Goal: Information Seeking & Learning: Learn about a topic

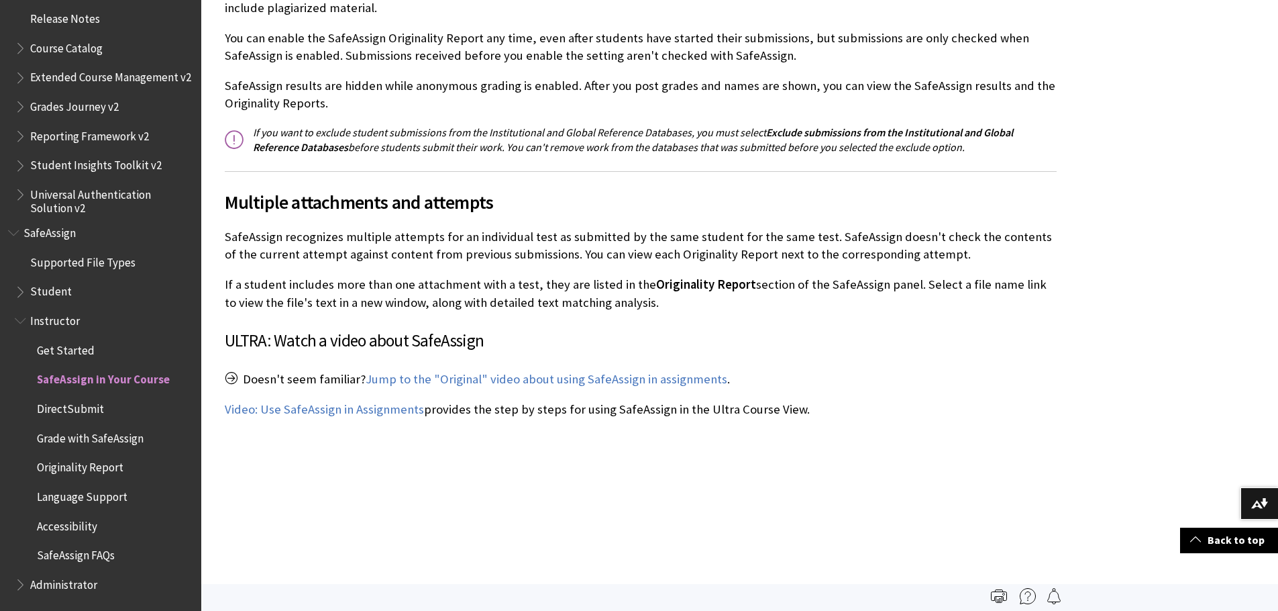
scroll to position [1007, 0]
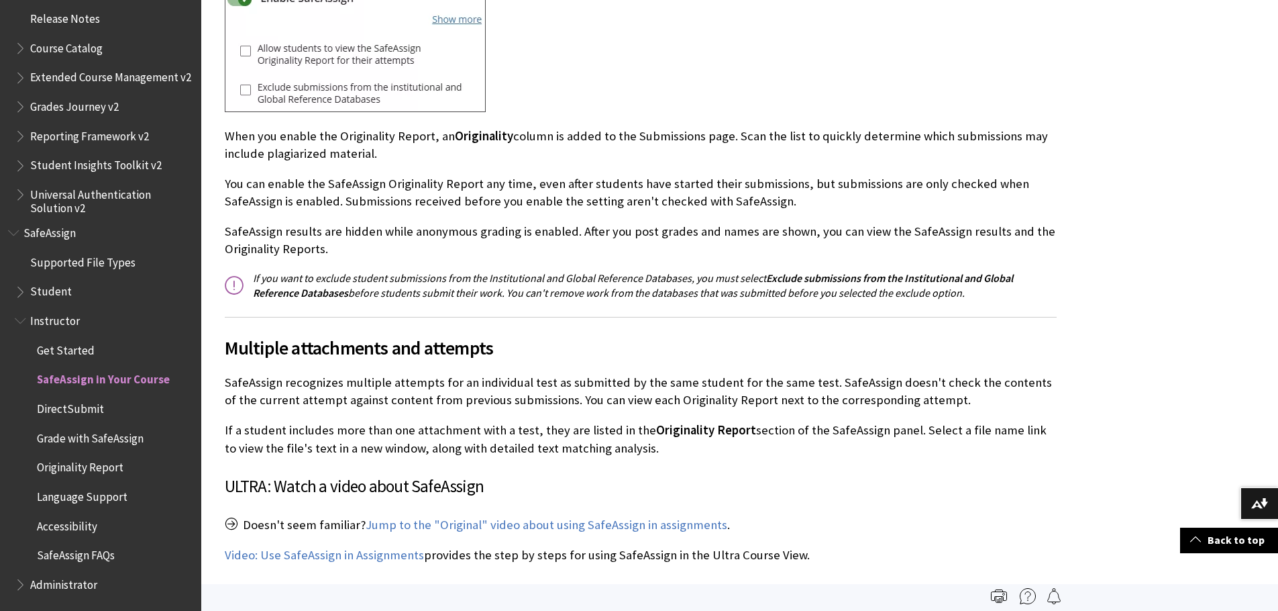
click at [78, 469] on span "Originality Report" at bounding box center [80, 465] width 87 height 18
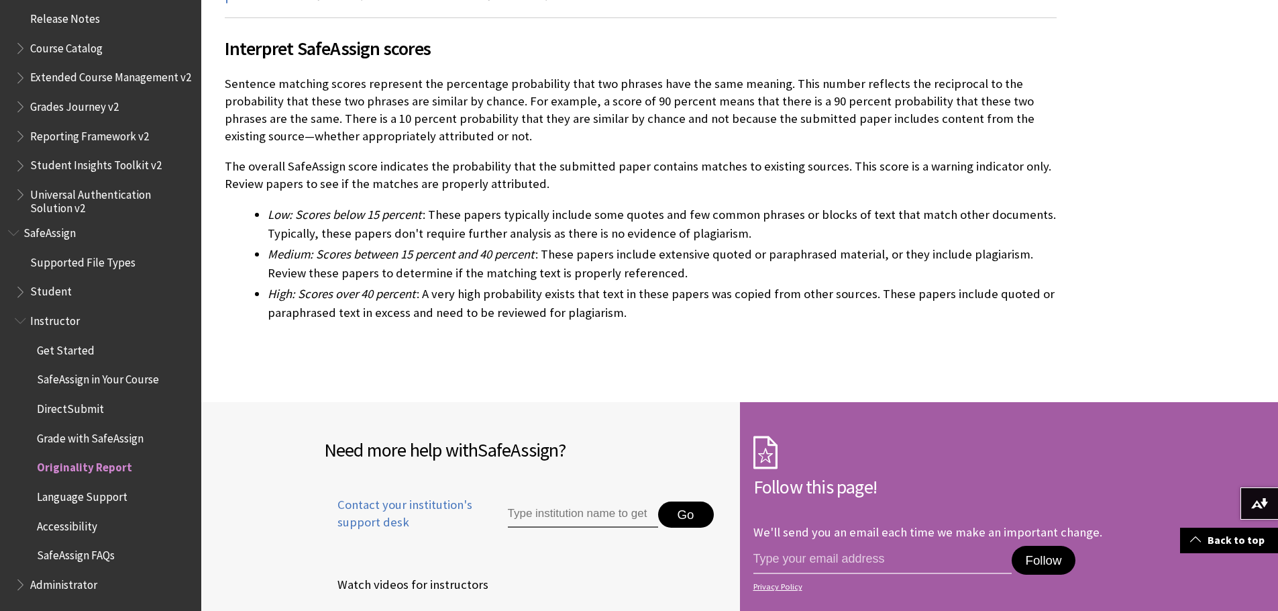
scroll to position [3490, 0]
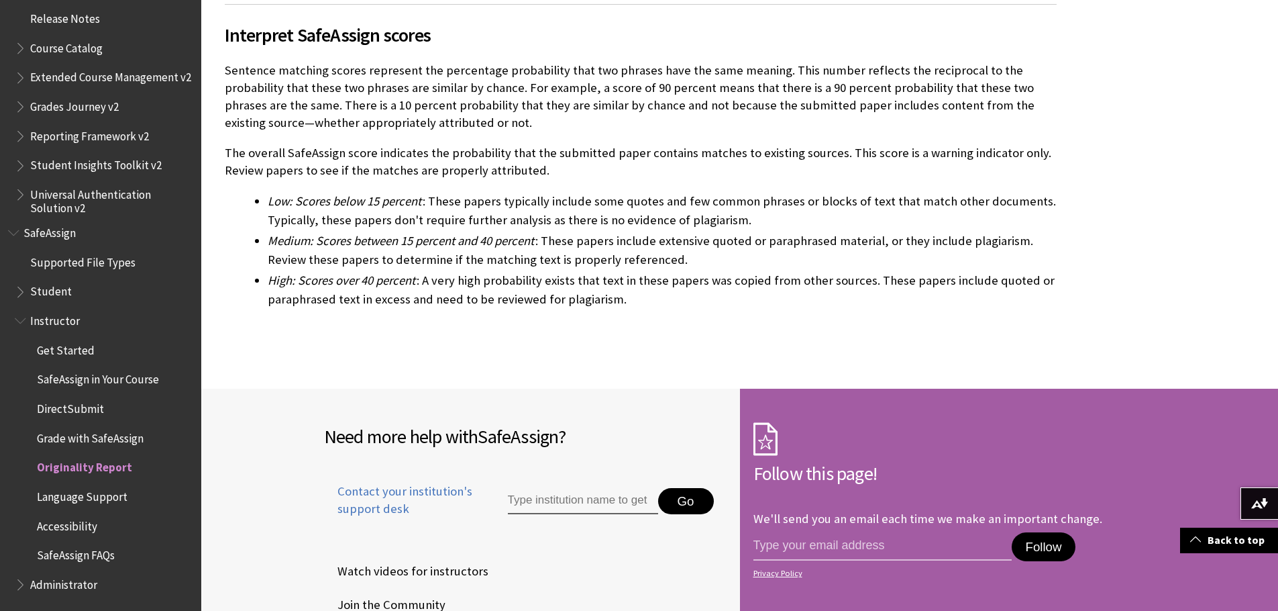
click at [70, 439] on span "Grade with SafeAssign" at bounding box center [90, 436] width 107 height 18
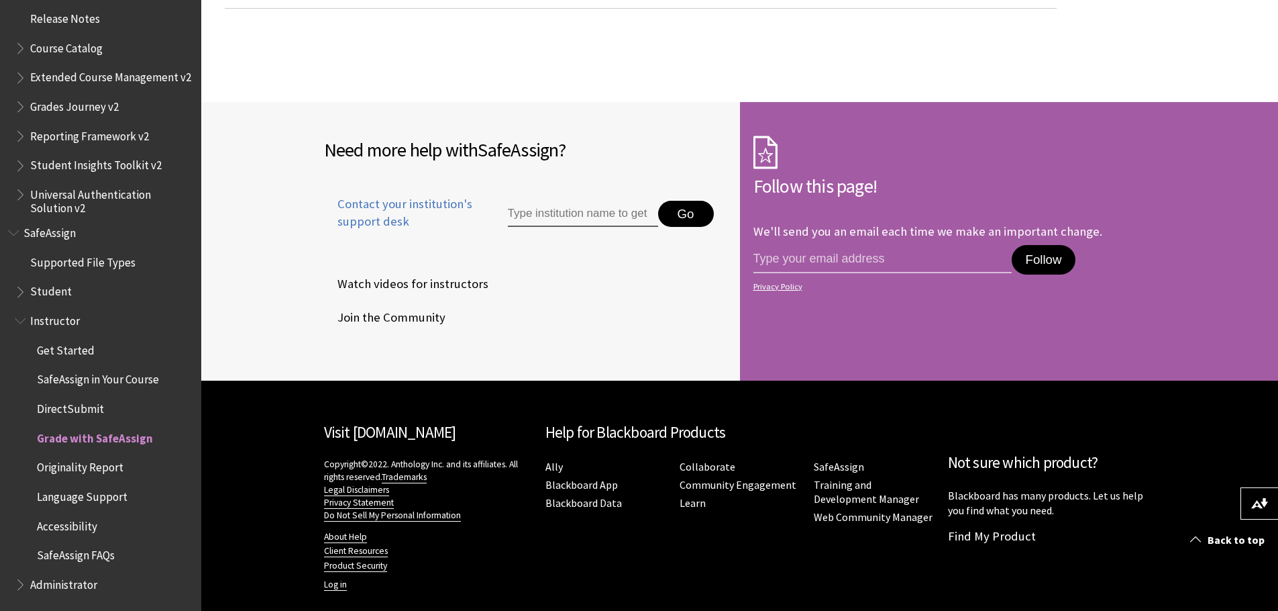
scroll to position [2460, 0]
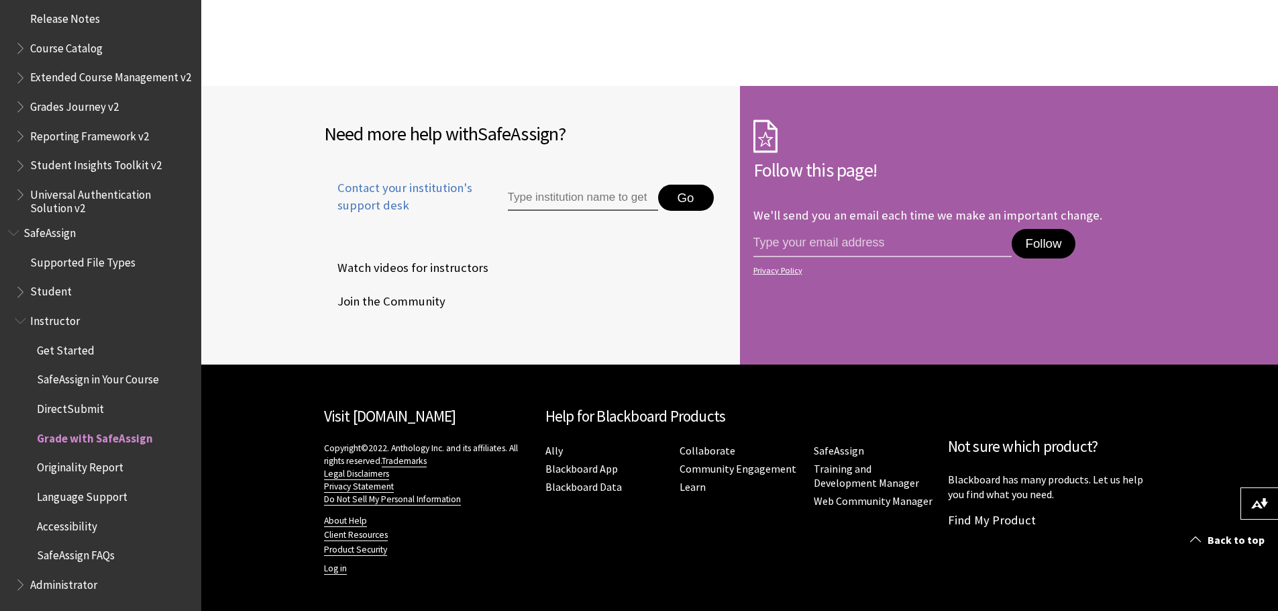
click at [53, 557] on span "SafeAssign FAQs" at bounding box center [76, 553] width 78 height 18
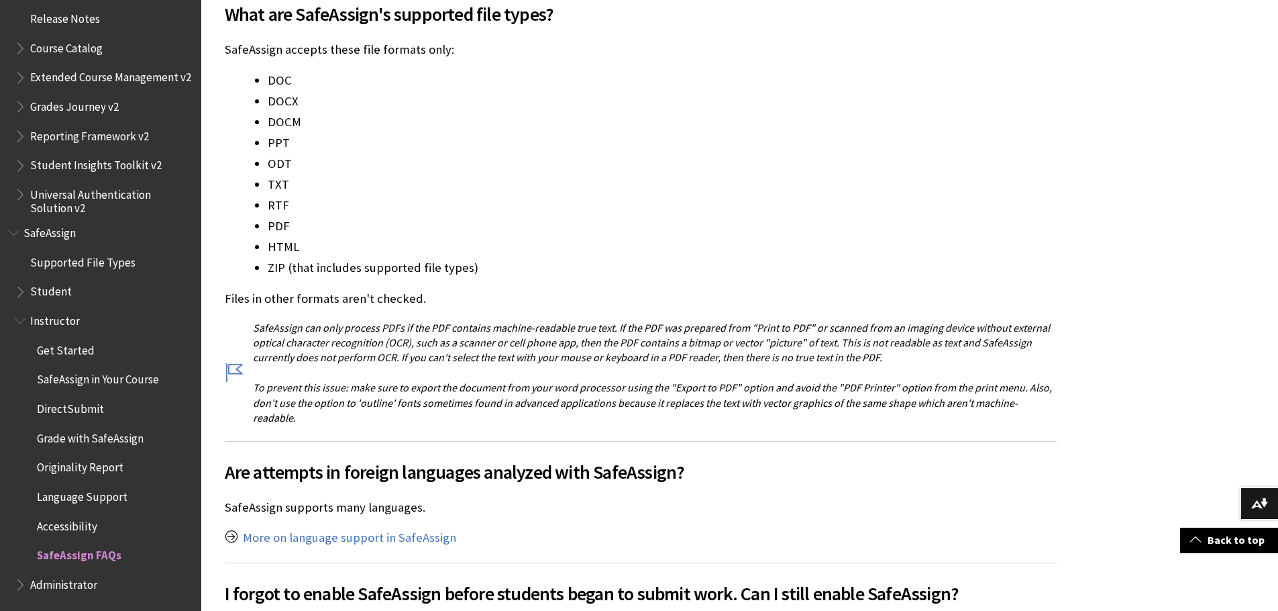
scroll to position [671, 0]
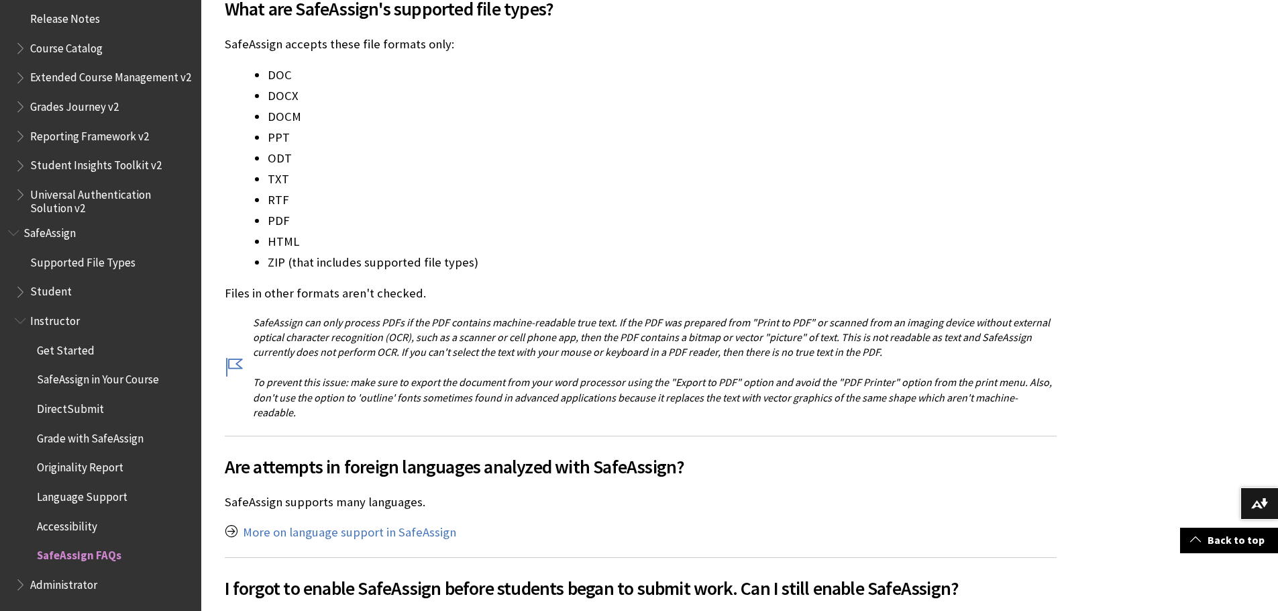
drag, startPoint x: 909, startPoint y: 348, endPoint x: 659, endPoint y: 295, distance: 255.2
click at [958, 395] on p "SafeAssign can only process PDFs if the PDF contains machine-readable true text…" at bounding box center [641, 367] width 832 height 105
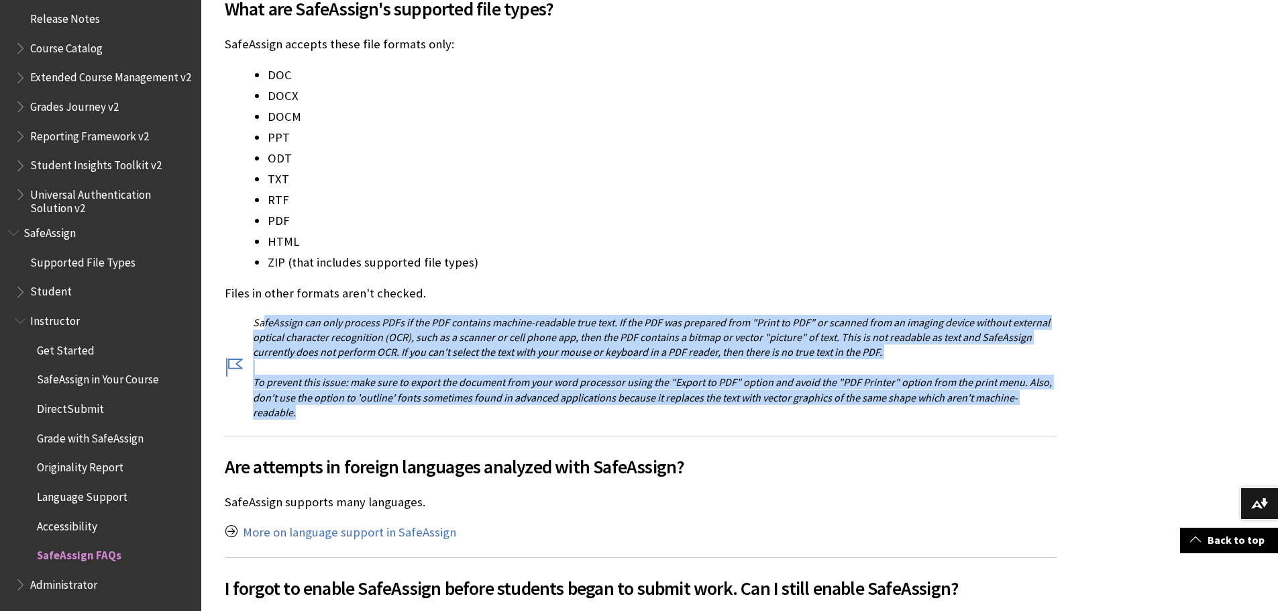
drag, startPoint x: 1076, startPoint y: 395, endPoint x: 262, endPoint y: 327, distance: 817.6
click at [319, 340] on span "ptical character recognition (" at bounding box center [324, 336] width 130 height 13
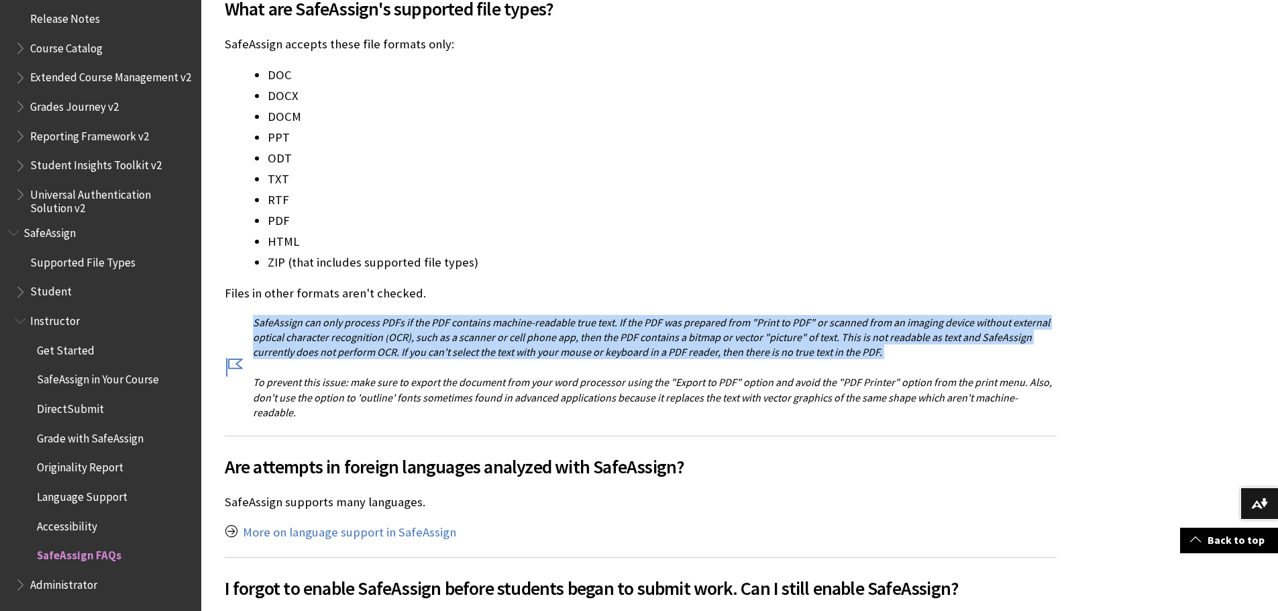
click at [319, 340] on span "ptical character recognition (" at bounding box center [324, 336] width 130 height 13
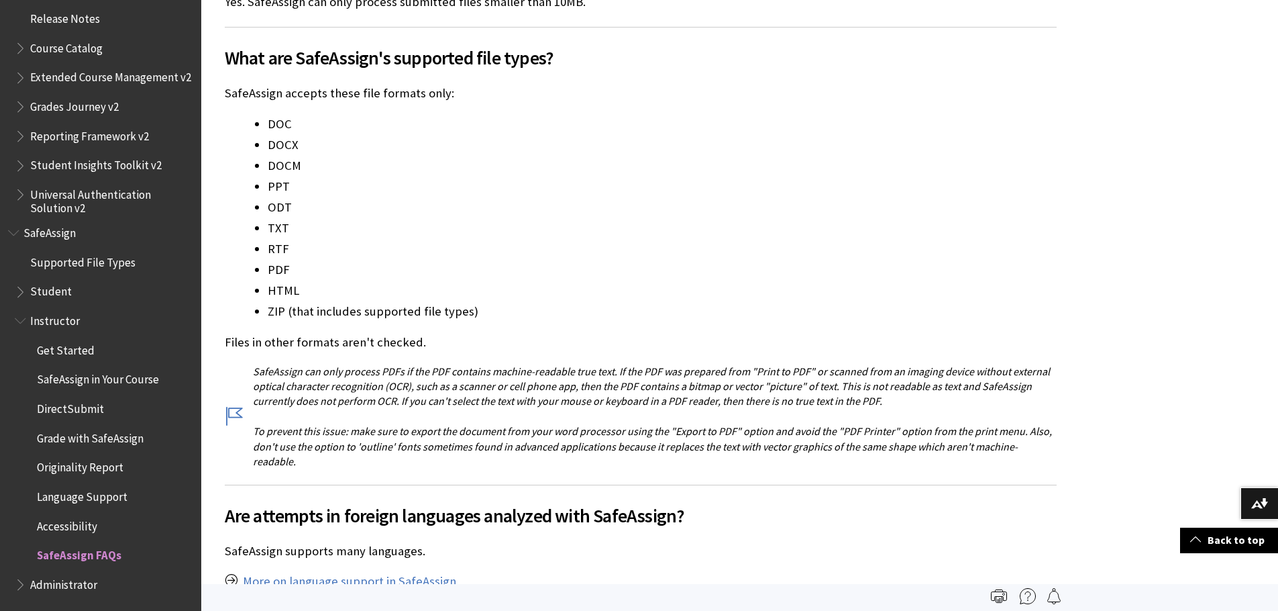
scroll to position [604, 0]
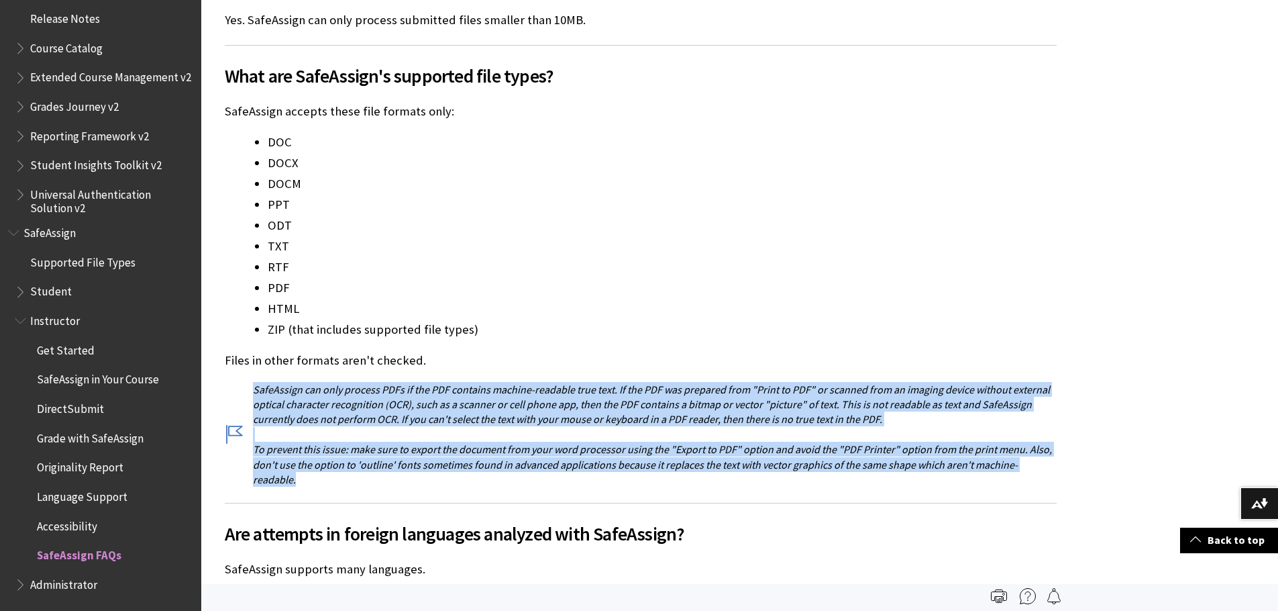
drag, startPoint x: 1077, startPoint y: 469, endPoint x: 254, endPoint y: 387, distance: 827.5
copy p "SafeAssign can only process PDFs if the PDF contains machine-readable true text…"
